Goal: Complete application form

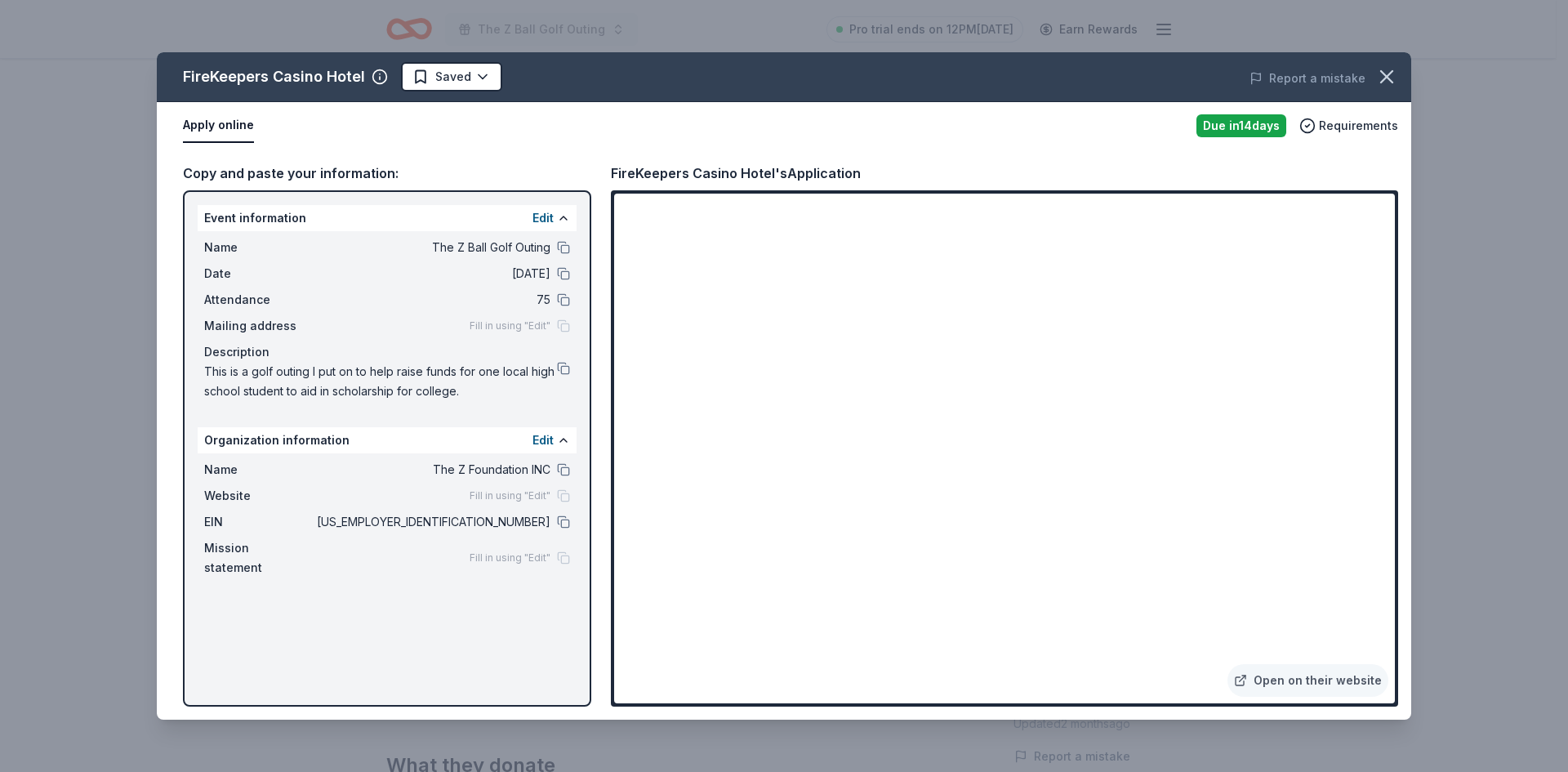
scroll to position [163, 0]
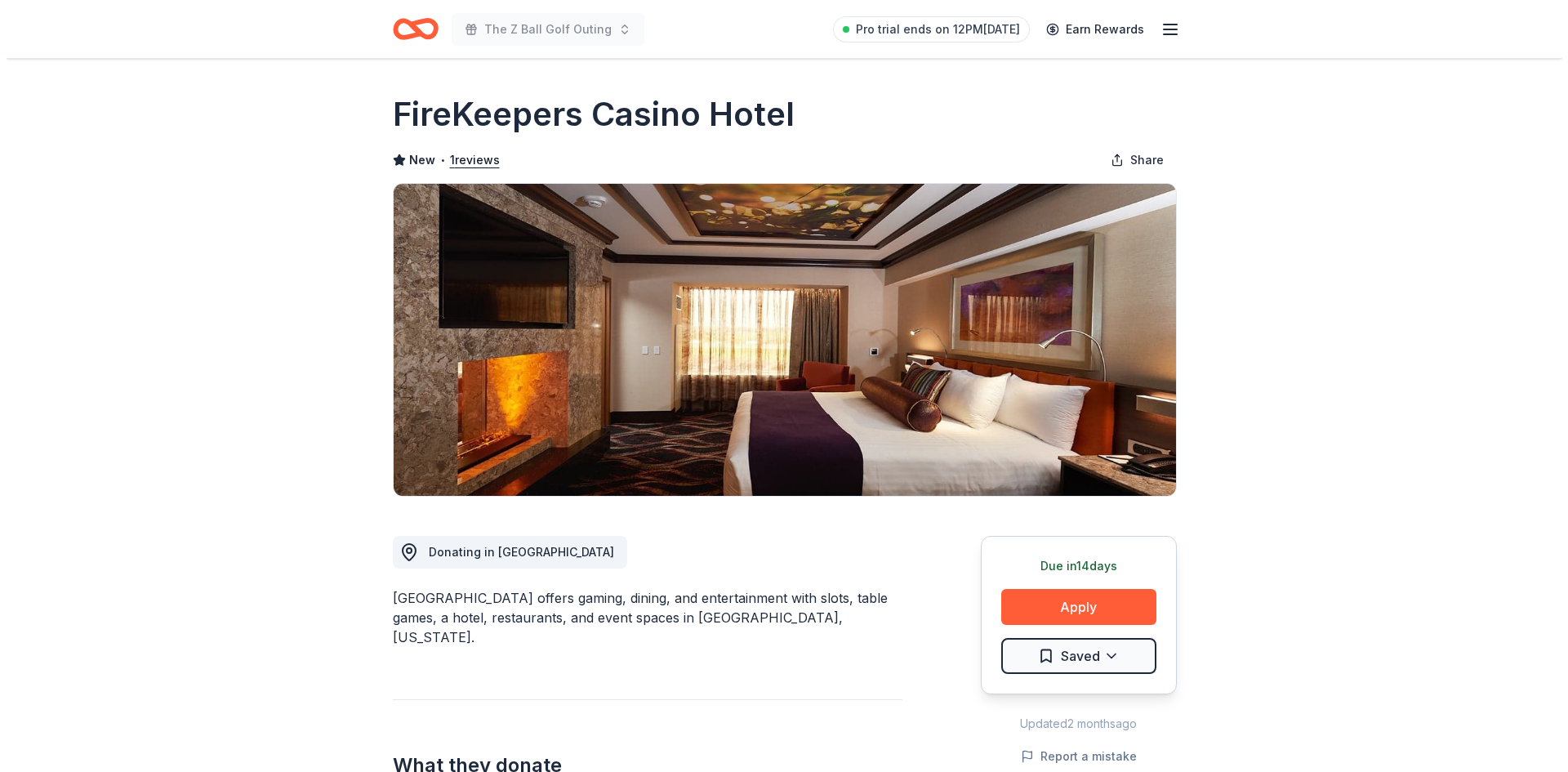
scroll to position [163, 0]
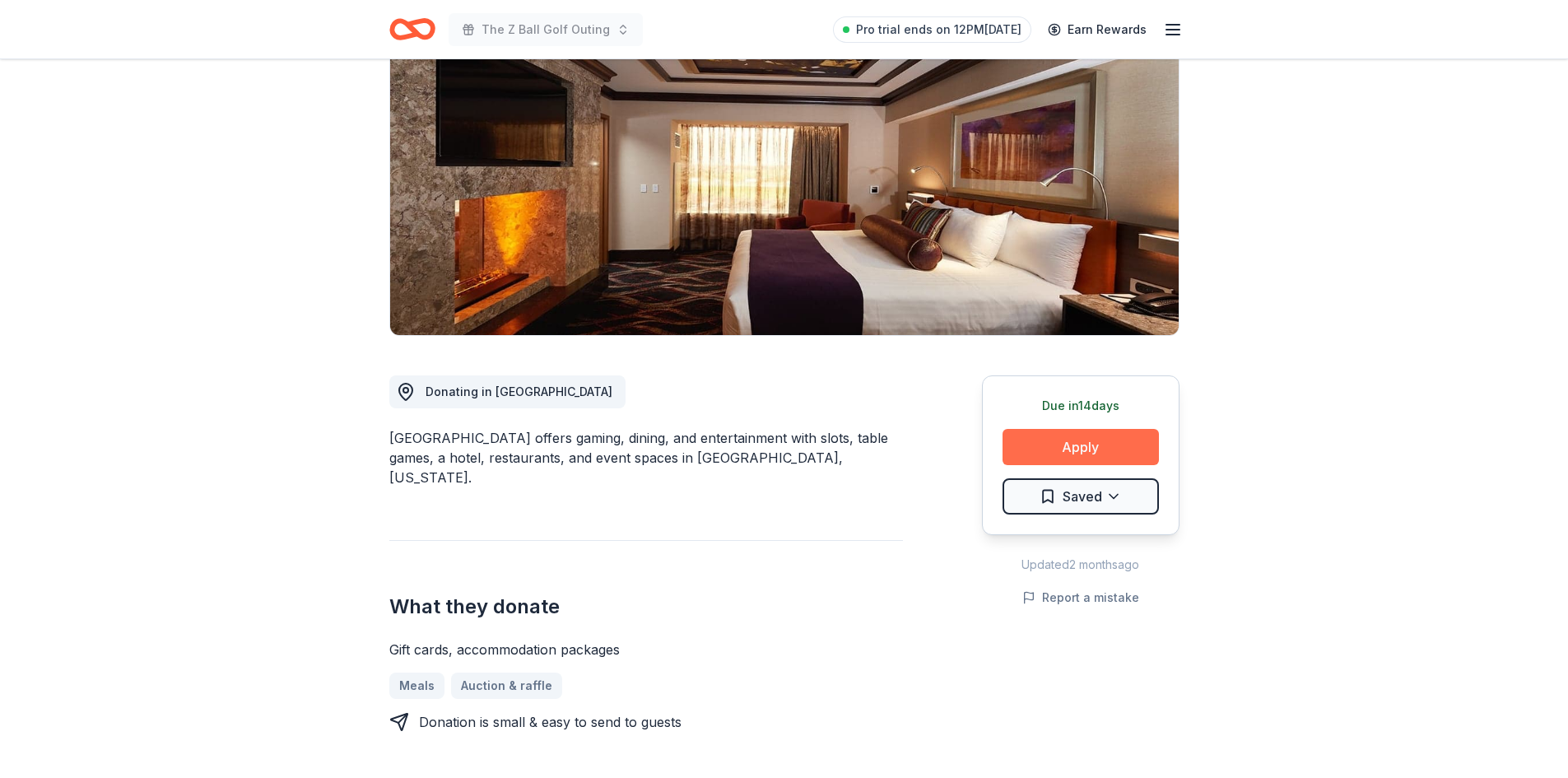
click at [1042, 451] on button "Apply" at bounding box center [1081, 447] width 157 height 37
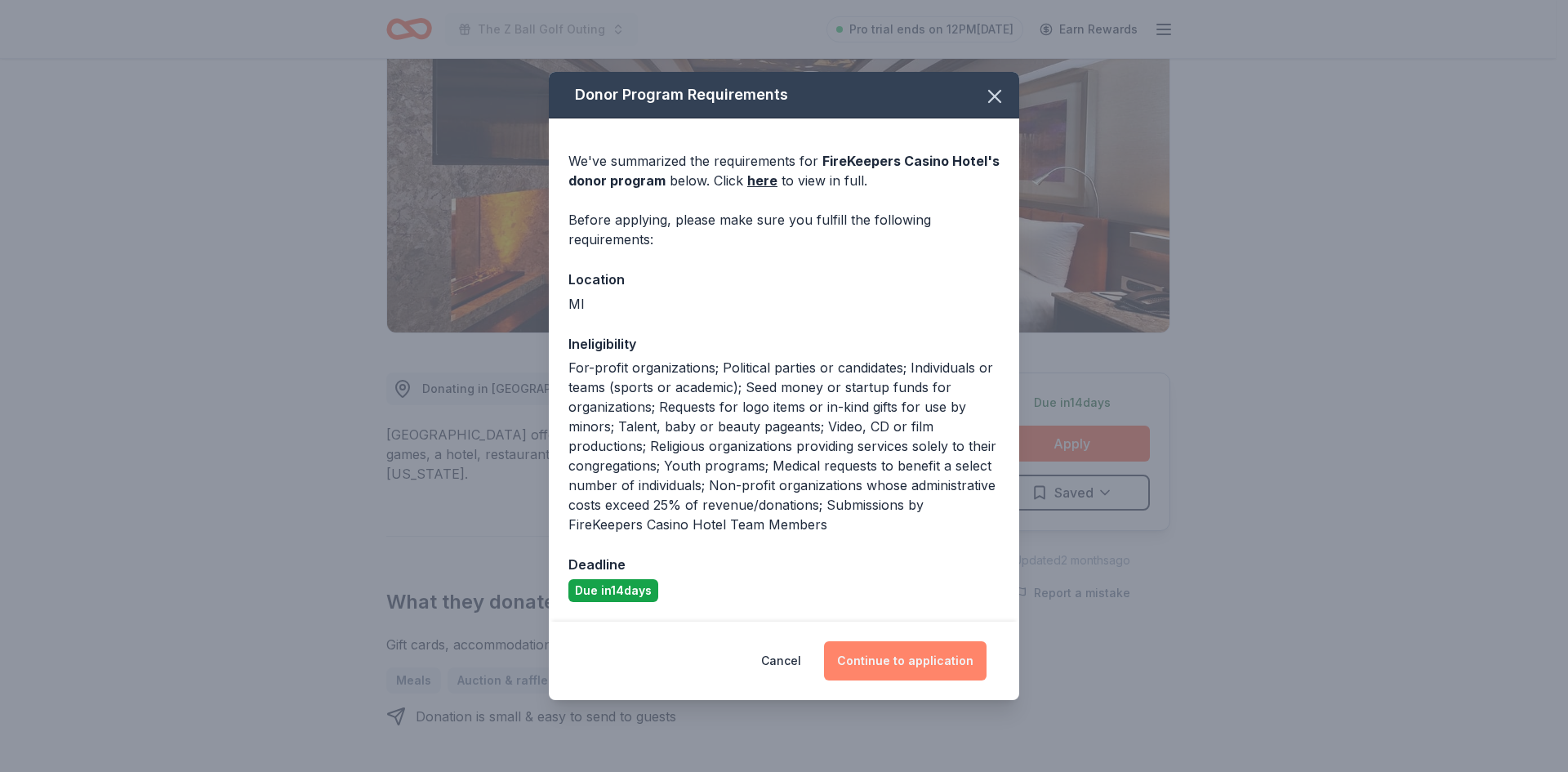
click at [882, 668] on button "Continue to application" at bounding box center [905, 661] width 162 height 39
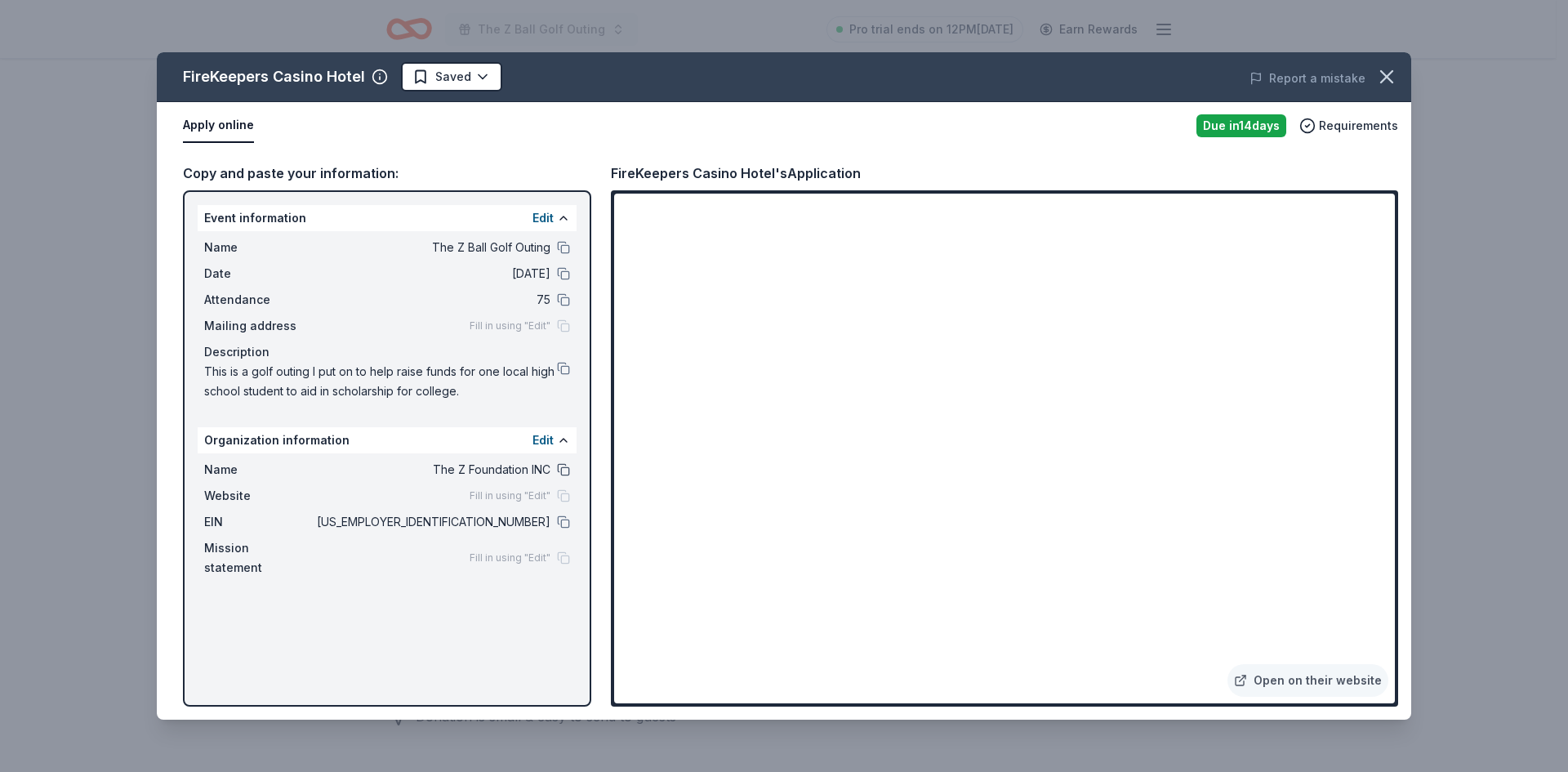
click at [563, 468] on button at bounding box center [563, 469] width 13 height 13
click at [563, 522] on button at bounding box center [563, 522] width 13 height 13
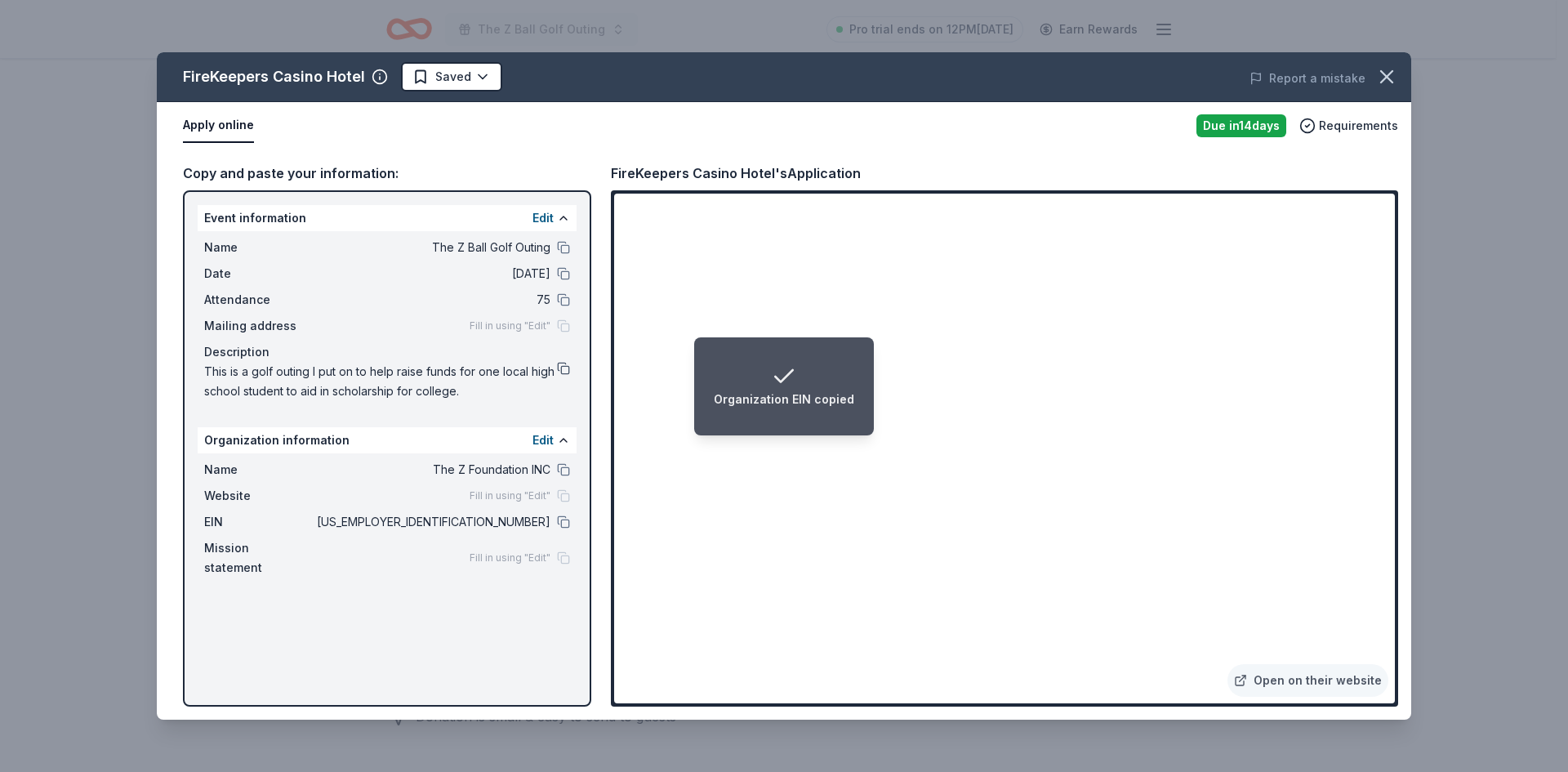
click at [563, 369] on button at bounding box center [563, 368] width 13 height 13
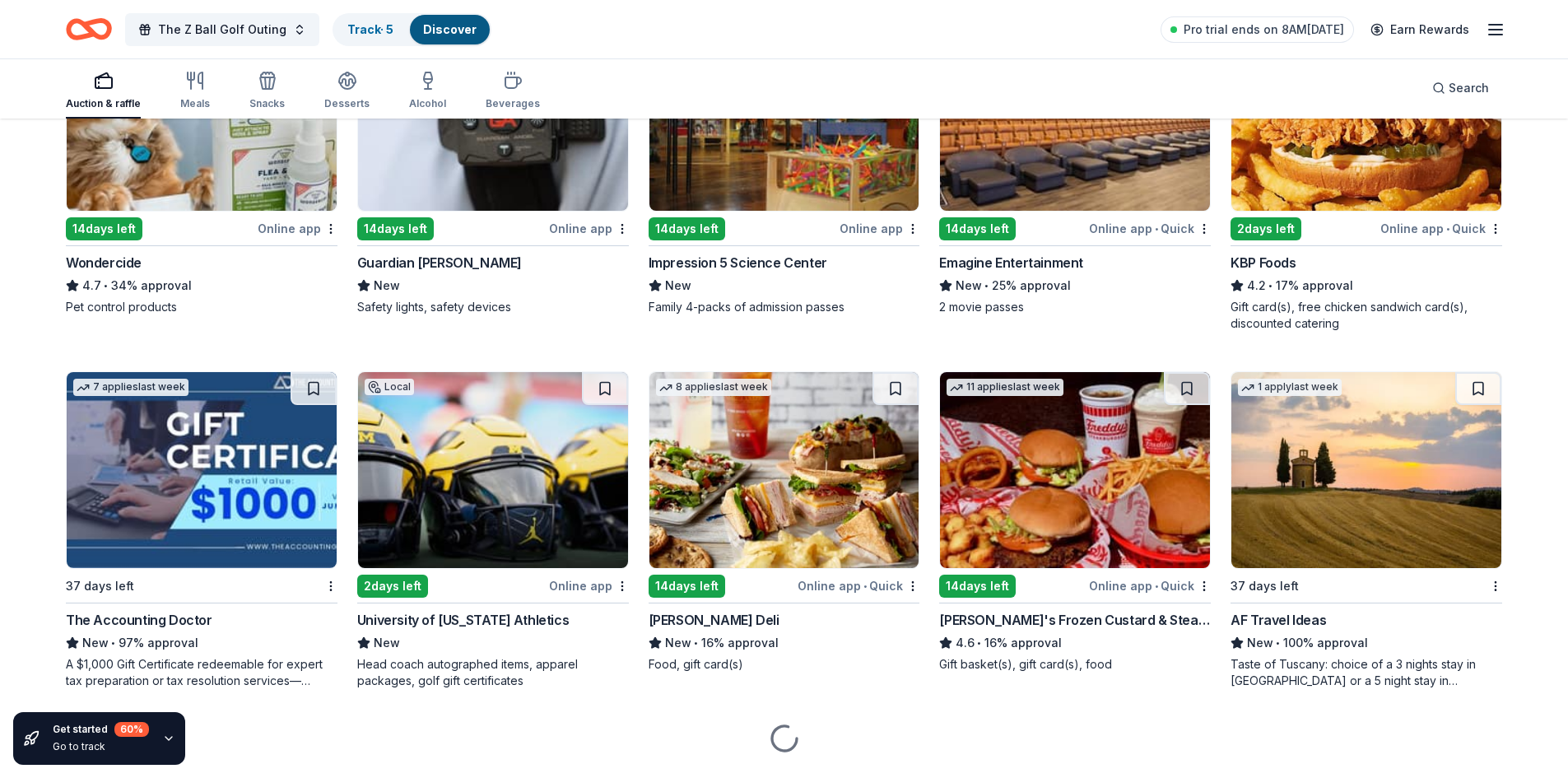
scroll to position [988, 0]
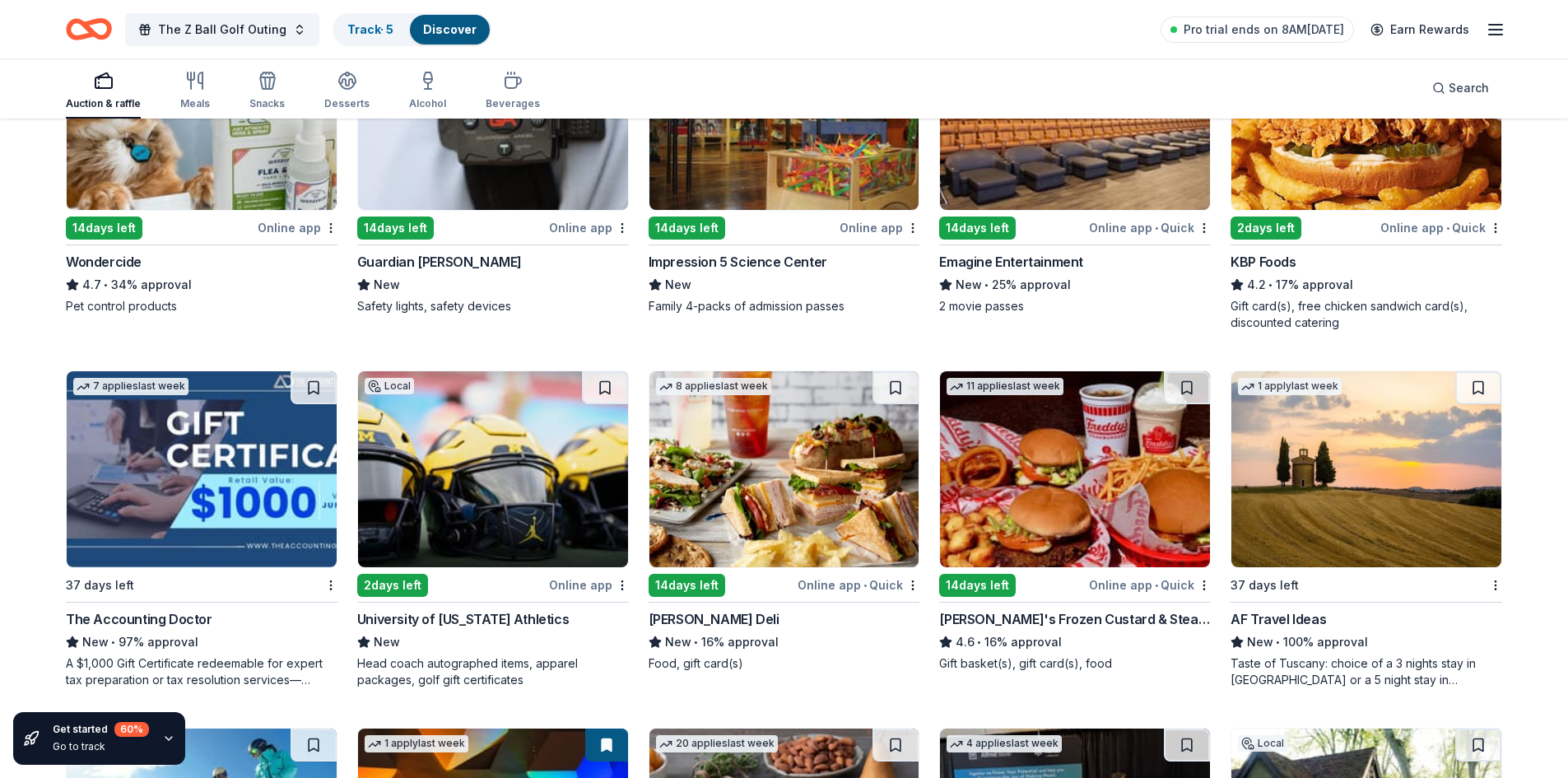
click at [511, 498] on img at bounding box center [492, 470] width 270 height 196
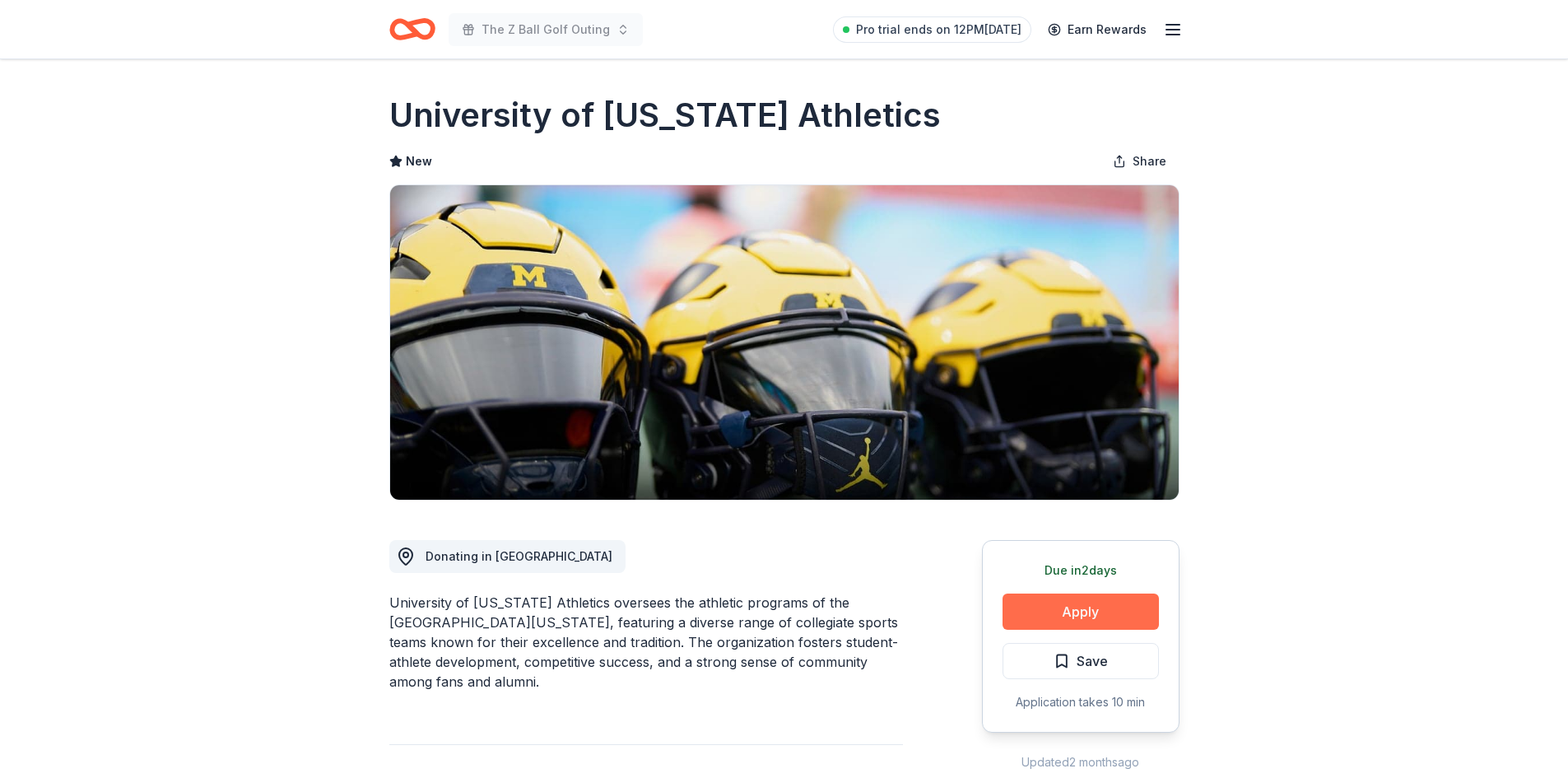
click at [1071, 614] on button "Apply" at bounding box center [1081, 612] width 157 height 37
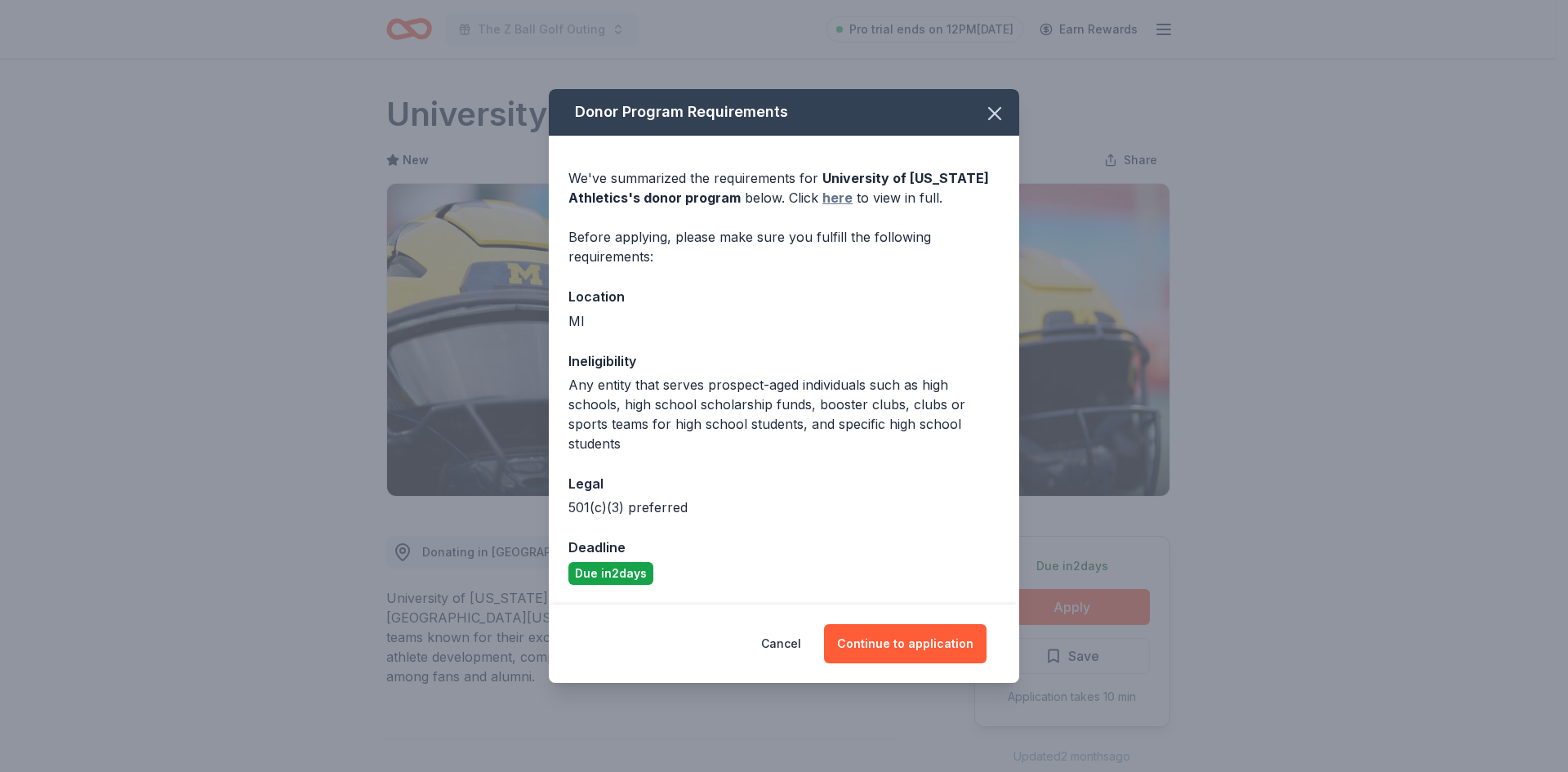
click at [835, 202] on link "here" at bounding box center [838, 197] width 30 height 19
click at [876, 643] on button "Continue to application" at bounding box center [905, 643] width 162 height 39
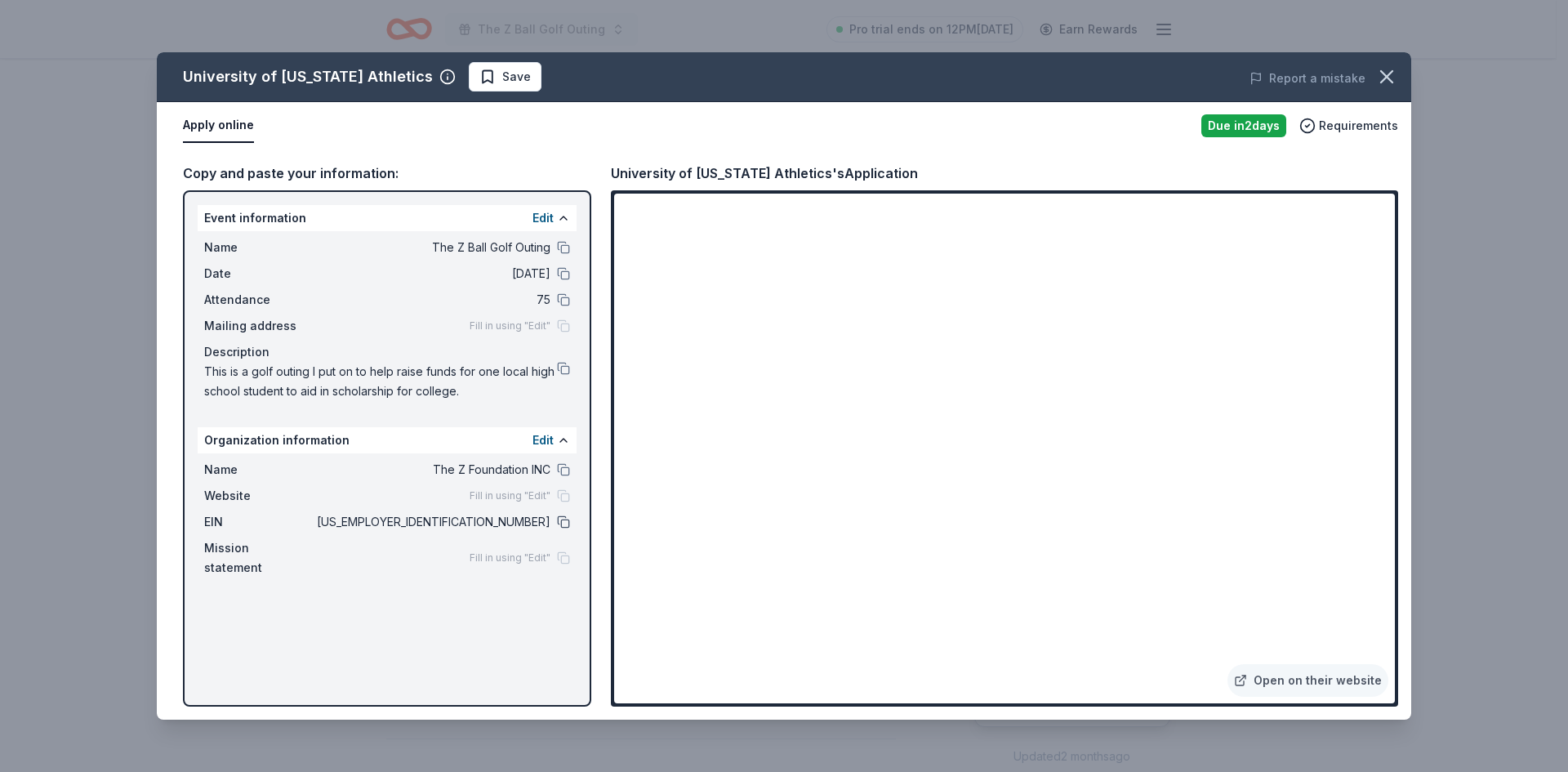
click at [560, 523] on button at bounding box center [563, 522] width 13 height 13
click at [564, 367] on button at bounding box center [563, 368] width 13 height 13
